Goal: Book appointment/travel/reservation

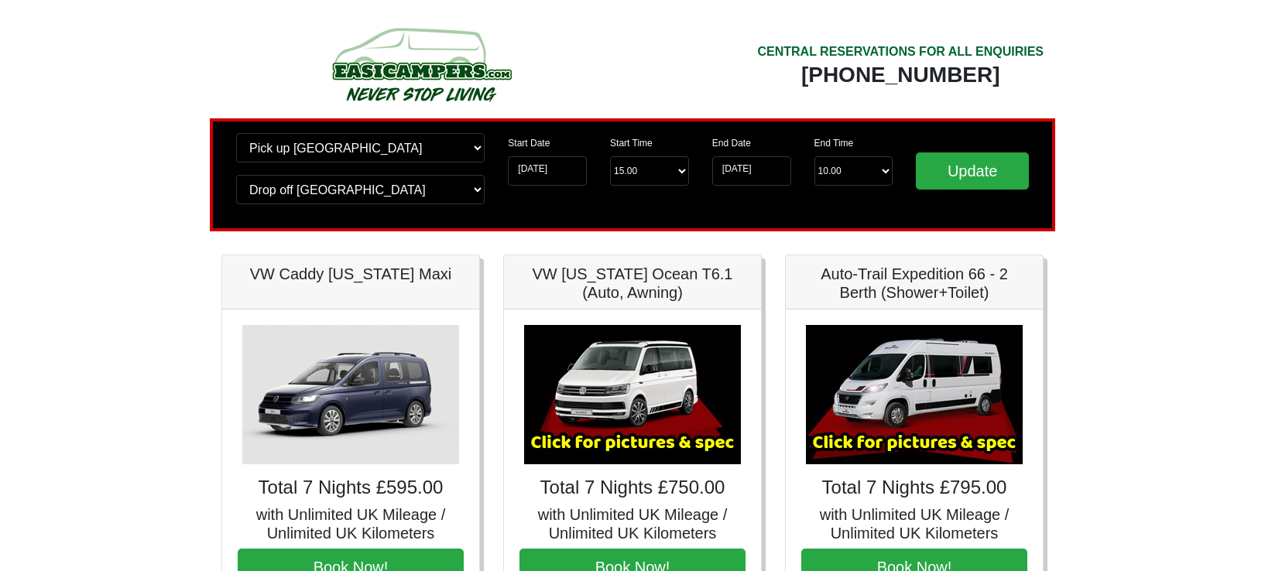
scroll to position [103, 0]
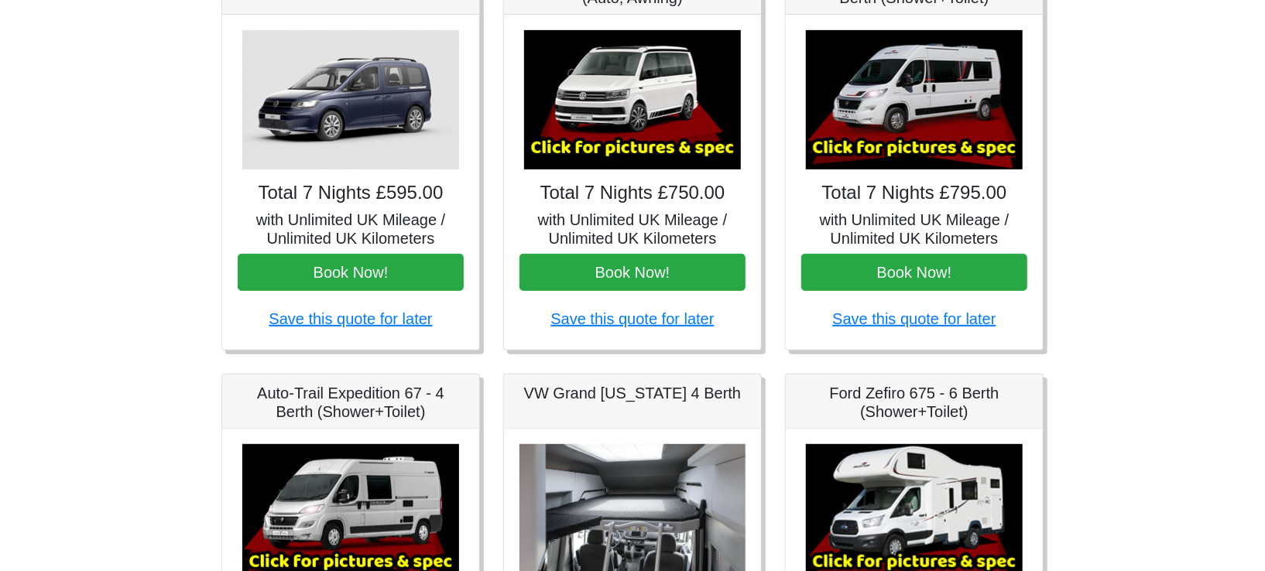
scroll to position [249, 0]
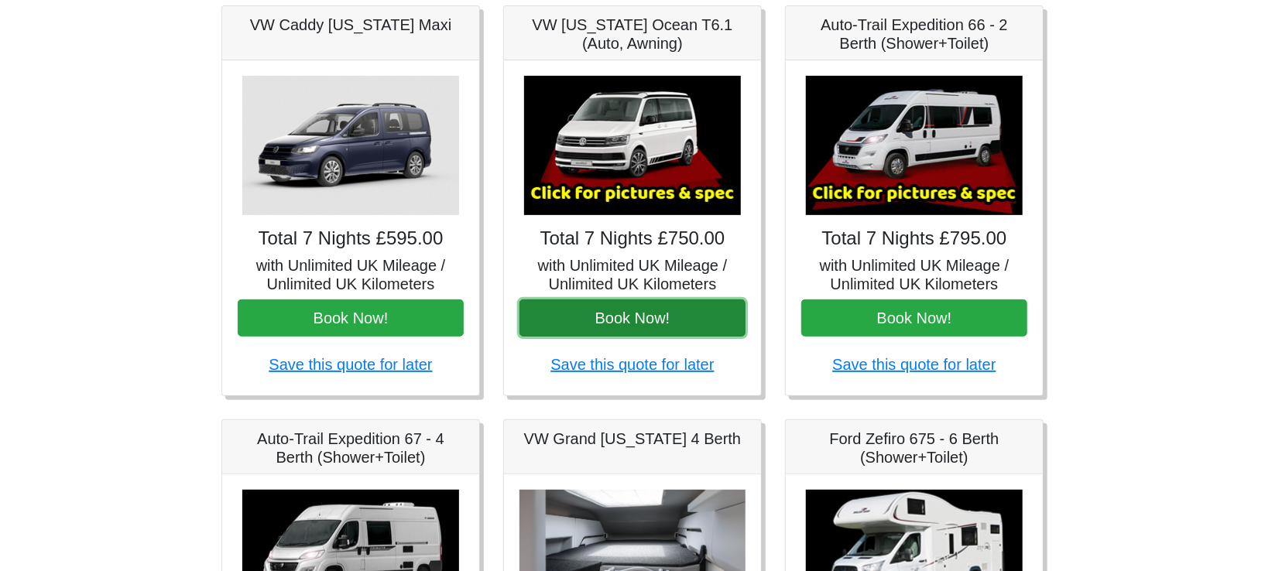
click at [653, 320] on button "Book Now!" at bounding box center [632, 318] width 226 height 37
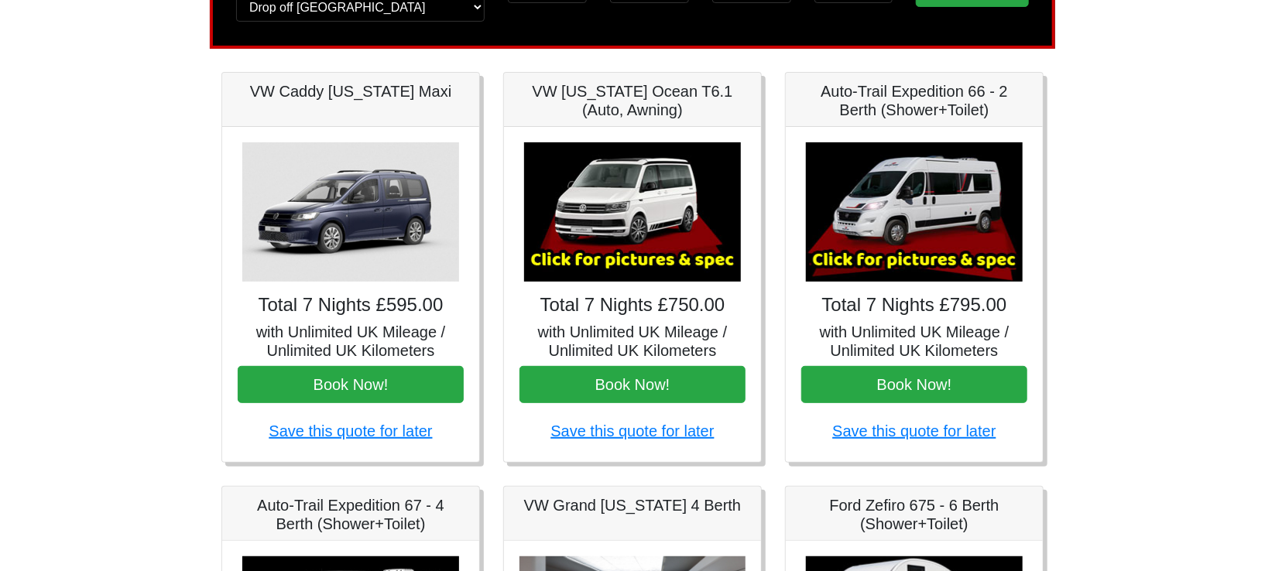
scroll to position [206, 0]
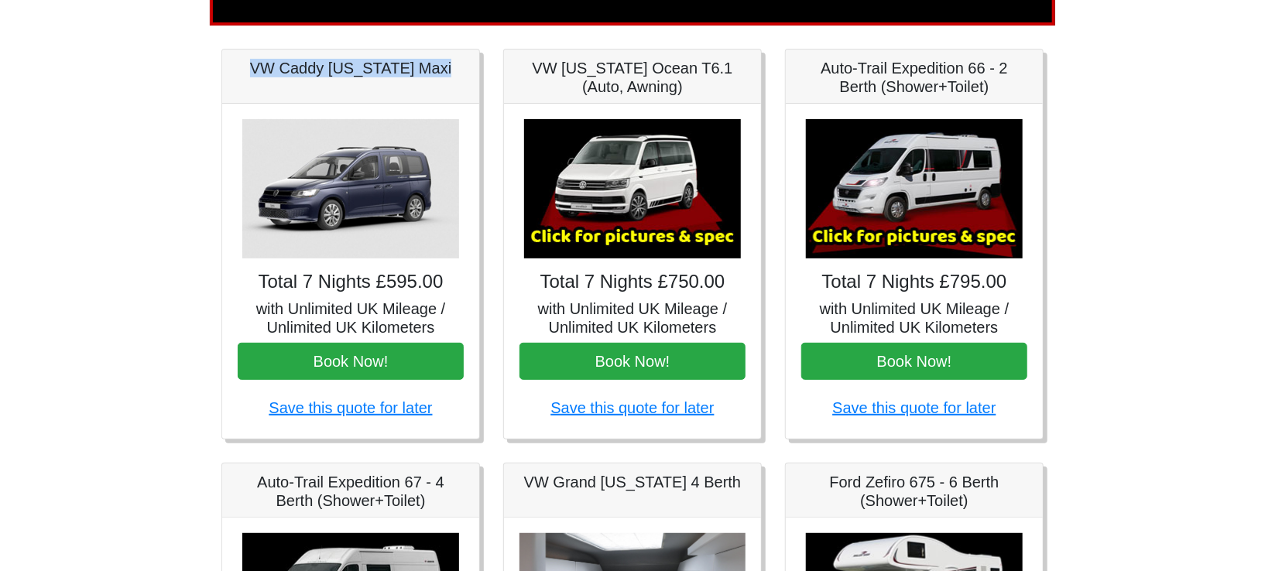
drag, startPoint x: 260, startPoint y: 67, endPoint x: 450, endPoint y: 75, distance: 189.8
click at [450, 75] on h5 "VW Caddy [US_STATE] Maxi" at bounding box center [351, 68] width 226 height 19
copy h5 "VW Caddy [US_STATE] Maxi"
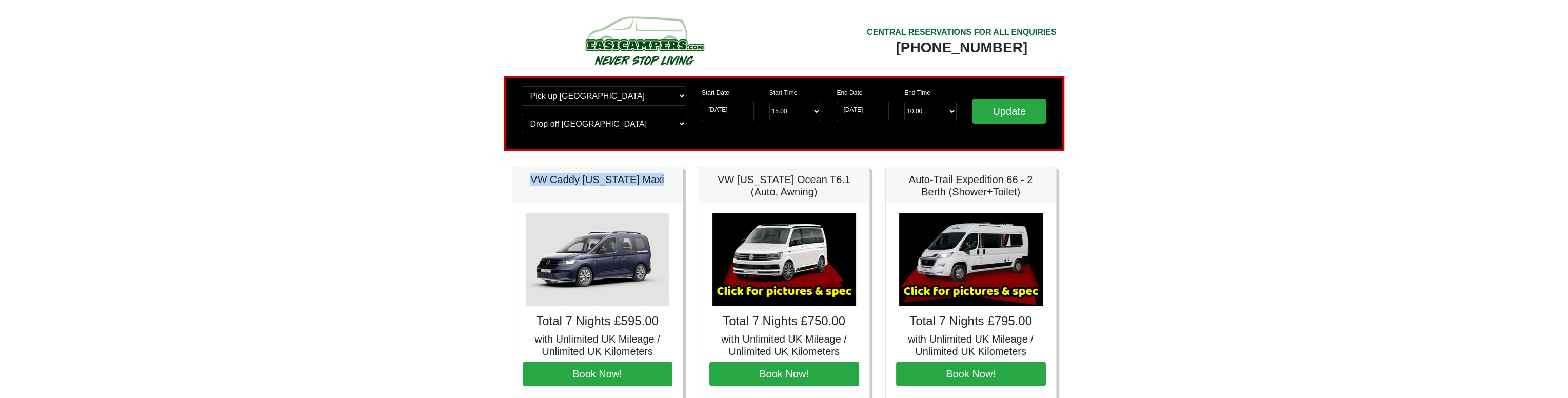
scroll to position [0, 0]
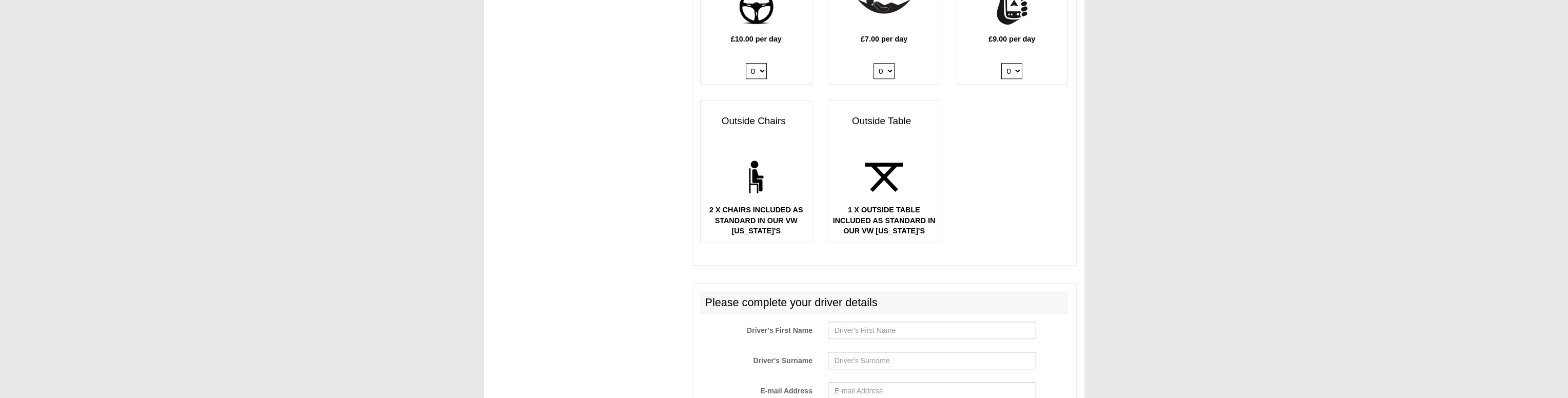
scroll to position [1709, 0]
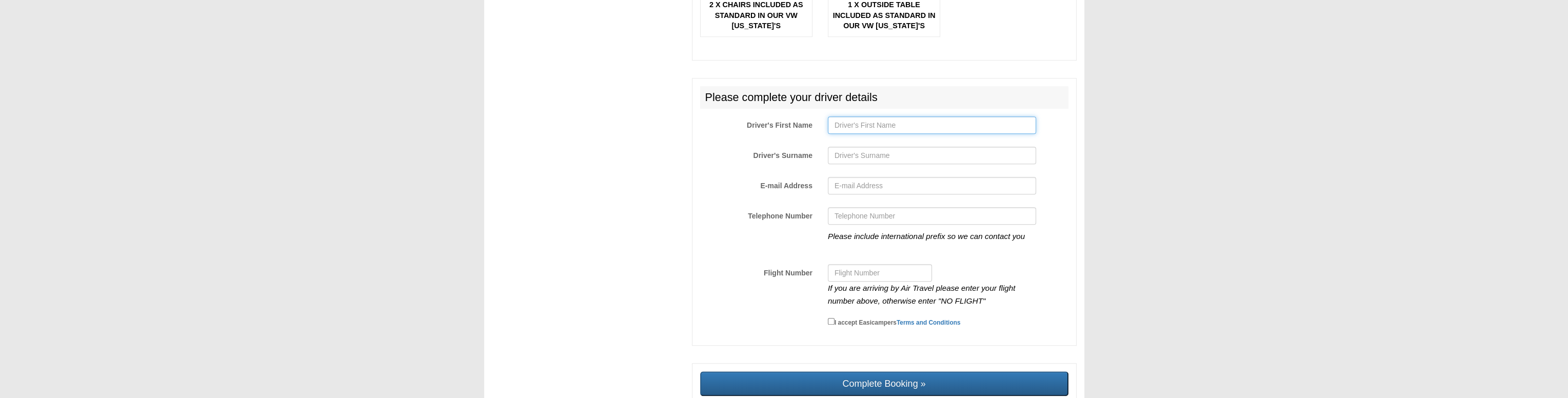
click at [848, 117] on input "Driver's First Name" at bounding box center [932, 125] width 208 height 17
type input "James"
type input "Slaven"
type input "slaven1974@hotmail.com"
type input "+447964899797"
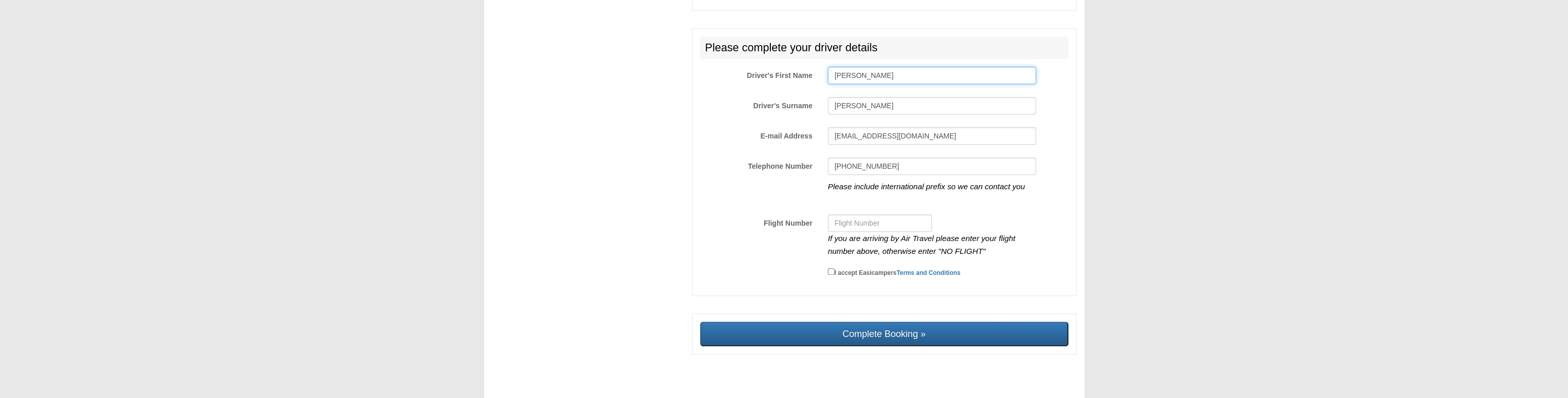
scroll to position [1760, 0]
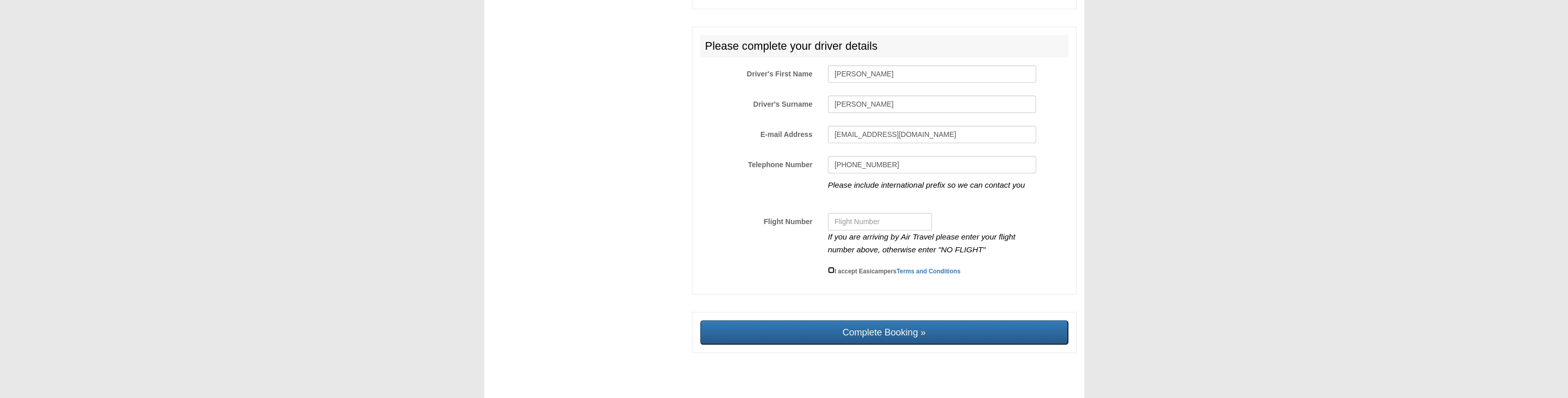
click at [828, 266] on input "I accept Easicampers Terms and Conditions" at bounding box center [831, 270] width 7 height 7
checkbox input "true"
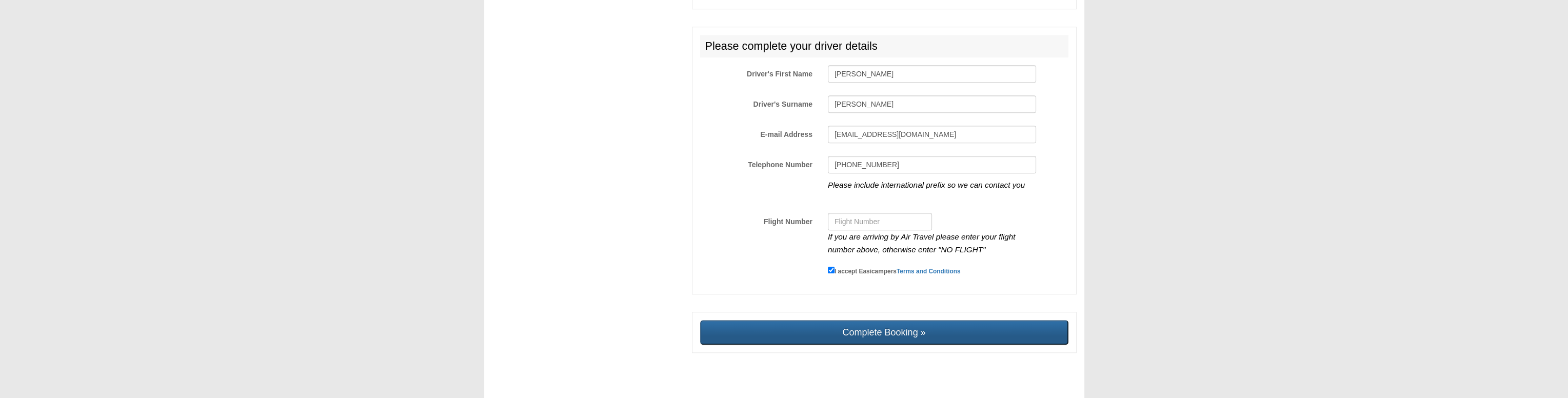
click at [897, 324] on input "Complete Booking »" at bounding box center [884, 332] width 368 height 25
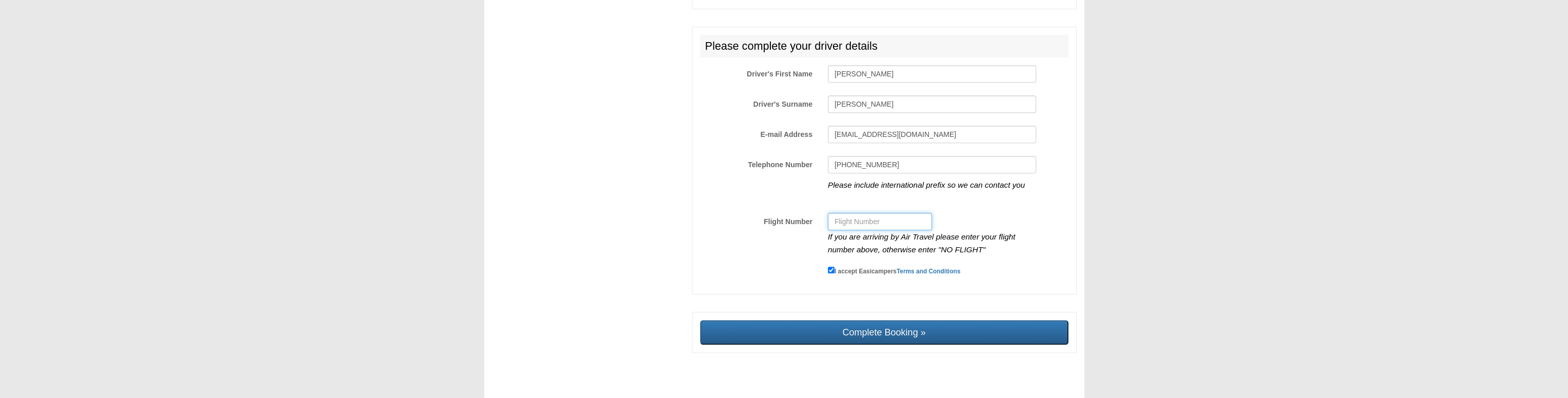
click at [885, 213] on input "Flight Number" at bounding box center [879, 221] width 104 height 17
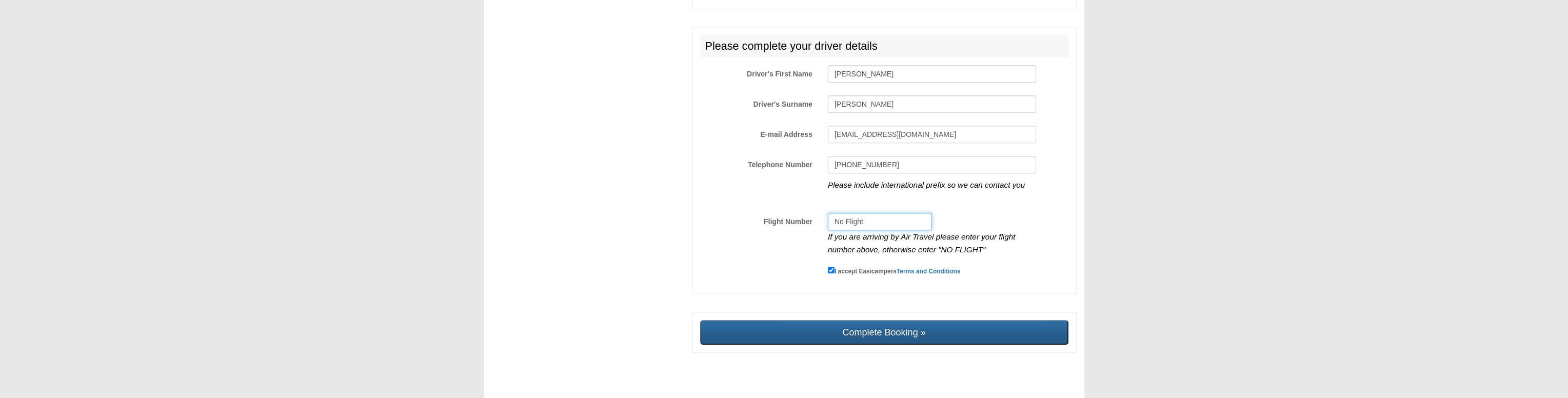
type input "No Flight"
click at [891, 320] on input "Complete Booking »" at bounding box center [884, 332] width 368 height 25
type input "Sending, please wait..."
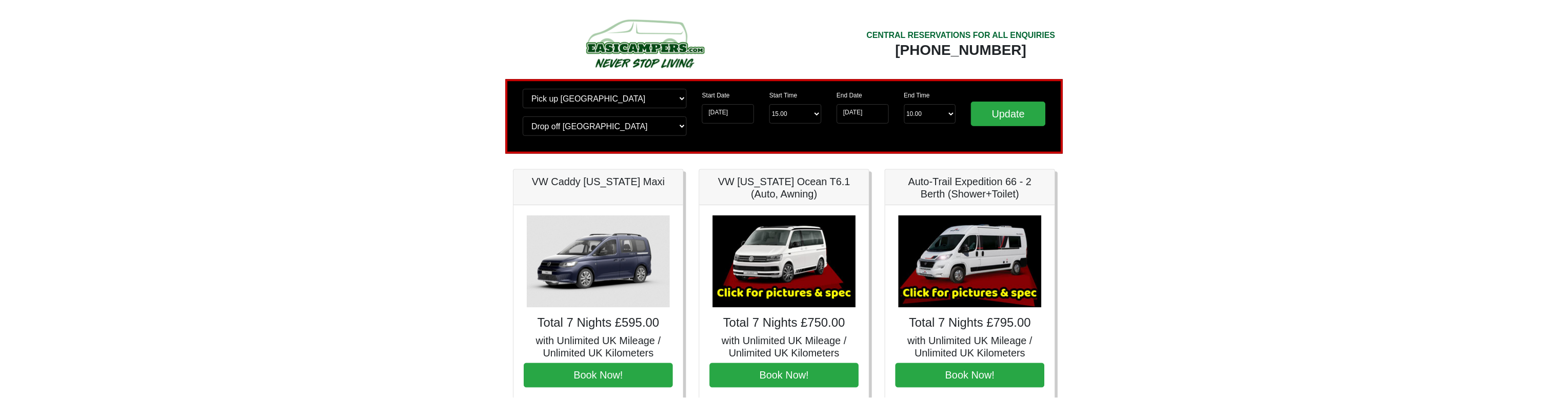
scroll to position [136, 0]
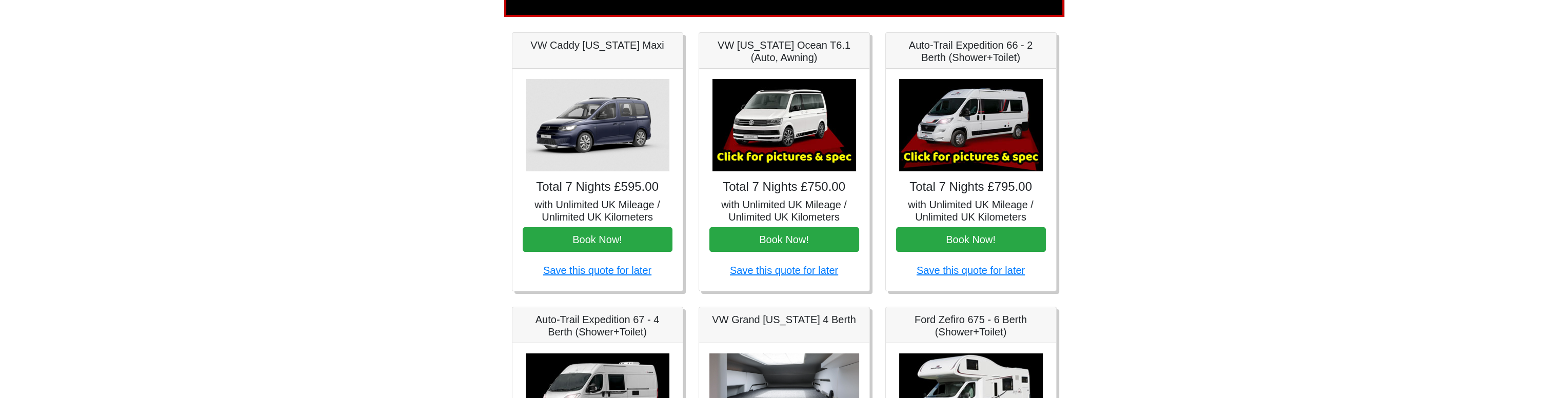
click at [793, 126] on img at bounding box center [784, 124] width 144 height 92
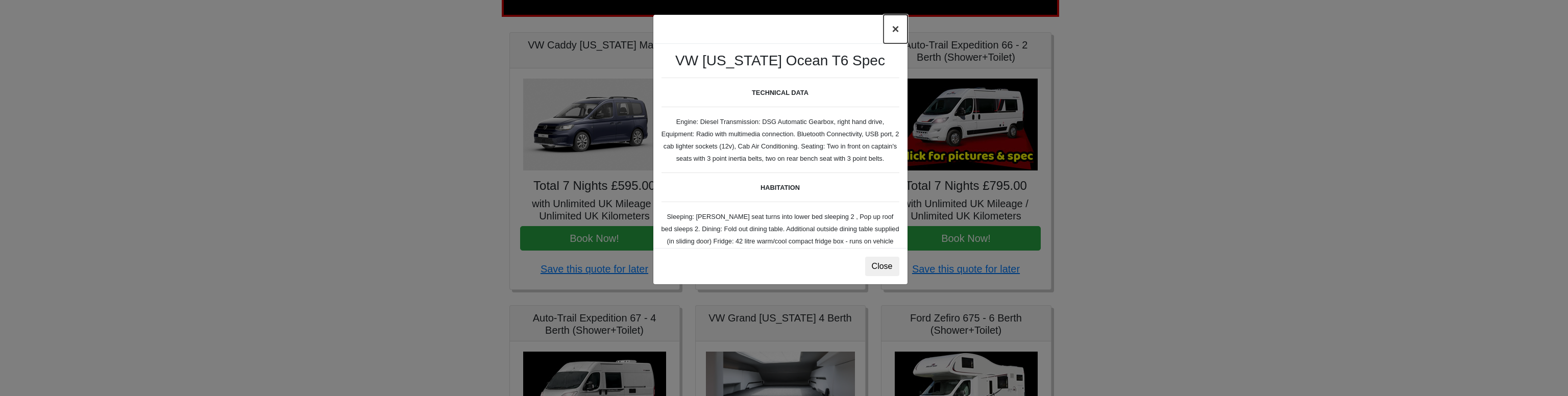
drag, startPoint x: 893, startPoint y: 32, endPoint x: 843, endPoint y: 34, distance: 50.0
click at [893, 32] on button "×" at bounding box center [895, 28] width 24 height 28
